Goal: Use online tool/utility: Utilize a website feature to perform a specific function

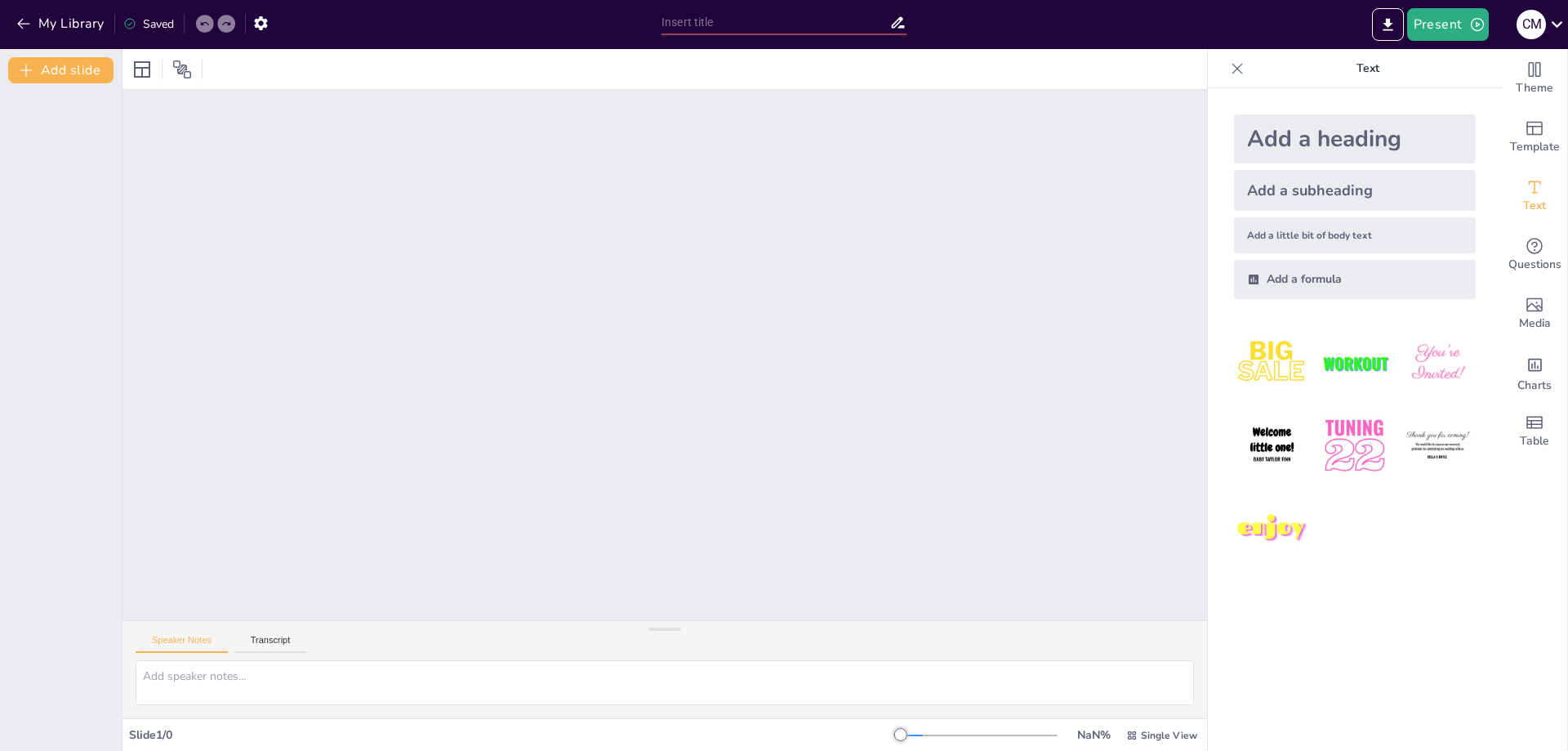
click at [1329, 609] on div "Add a heading Add a subheading Add a little bit of body text Add a formula" at bounding box center [1354, 419] width 294 height 662
click at [138, 71] on icon at bounding box center [142, 69] width 20 height 20
click at [1388, 22] on icon "Export to PowerPoint" at bounding box center [1387, 24] width 10 height 12
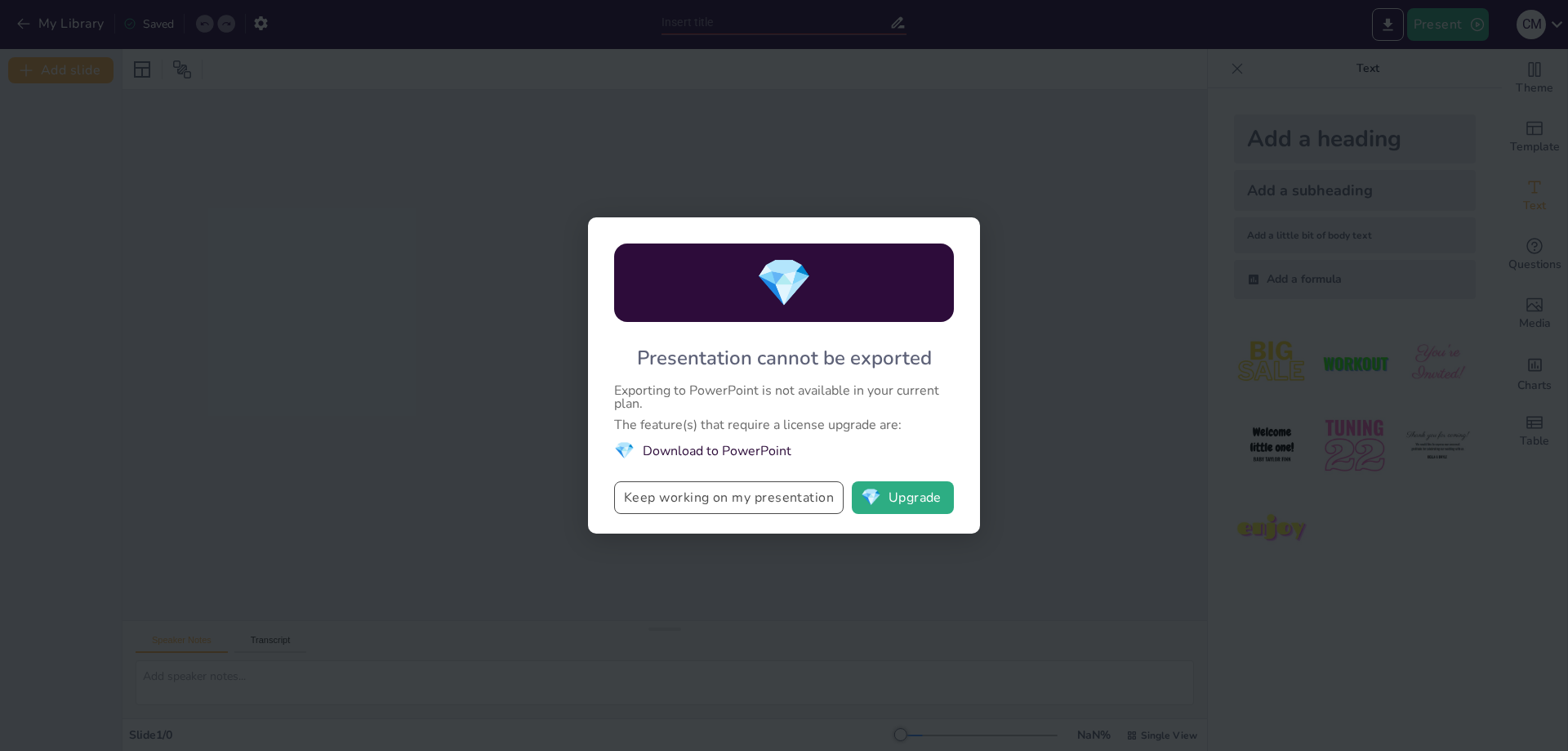
click at [773, 500] on button "Keep working on my presentation" at bounding box center [729, 497] width 230 height 32
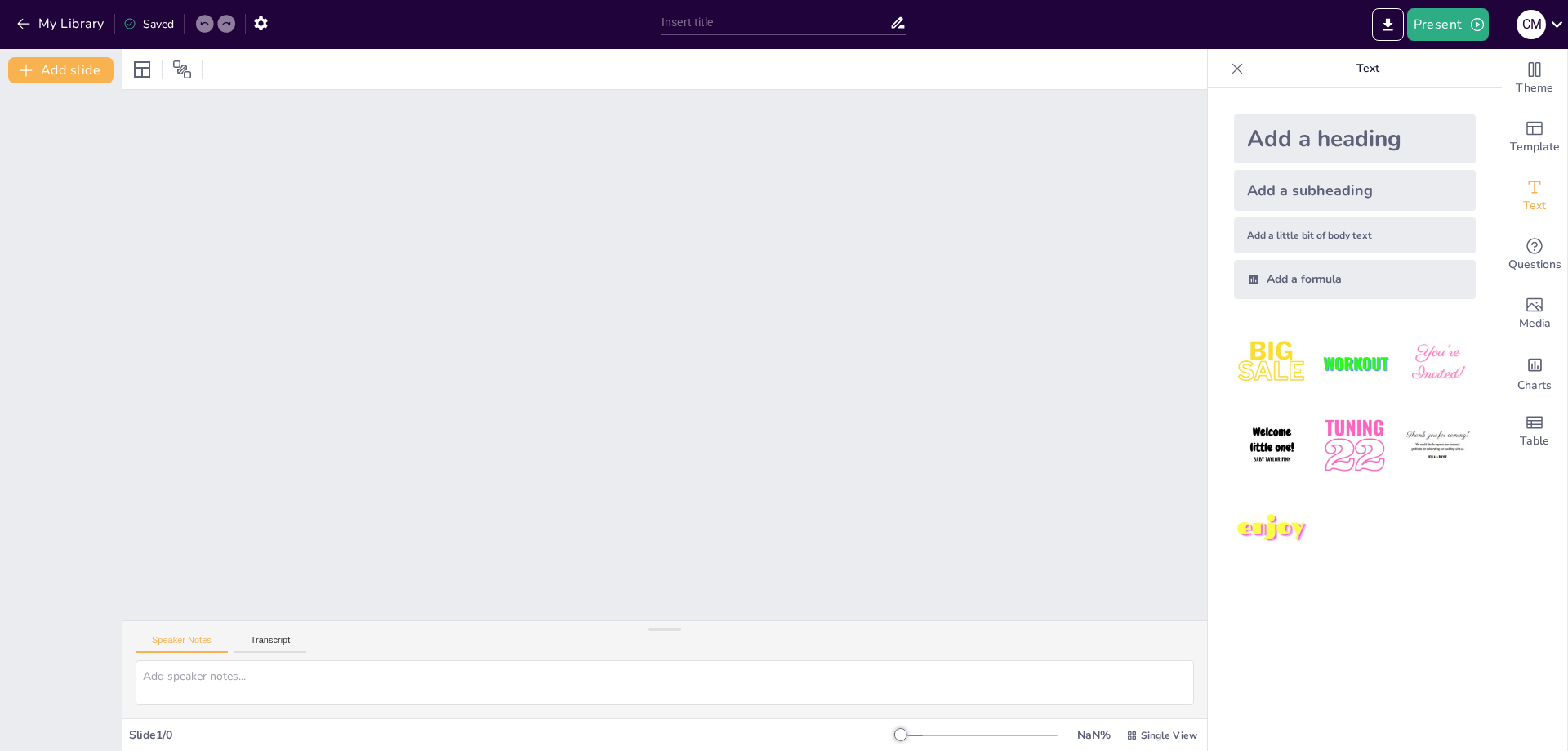
click at [1332, 605] on div "Add a heading Add a subheading Add a little bit of body text Add a formula" at bounding box center [1354, 419] width 294 height 662
drag, startPoint x: 1332, startPoint y: 605, endPoint x: 1377, endPoint y: 474, distance: 138.5
click at [1406, 630] on div "Add a heading Add a subheading Add a little bit of body text Add a formula" at bounding box center [1354, 419] width 294 height 662
click at [1444, 26] on button "Present" at bounding box center [1448, 25] width 82 height 32
click at [1477, 62] on font "Presentación de vista previa" at bounding box center [1490, 60] width 136 height 12
